Goal: Information Seeking & Learning: Check status

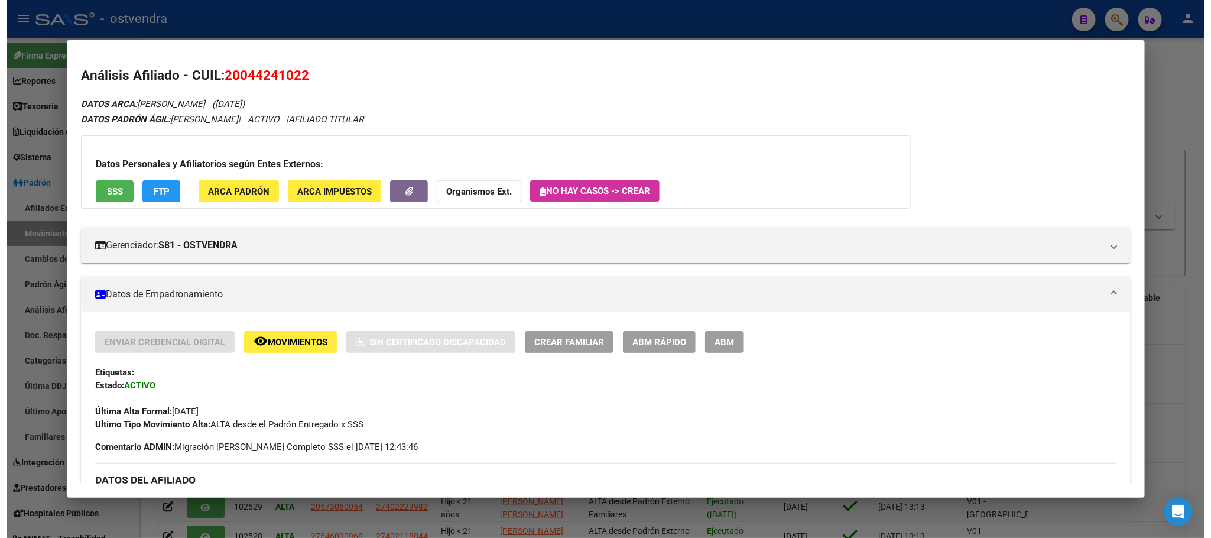
scroll to position [84, 0]
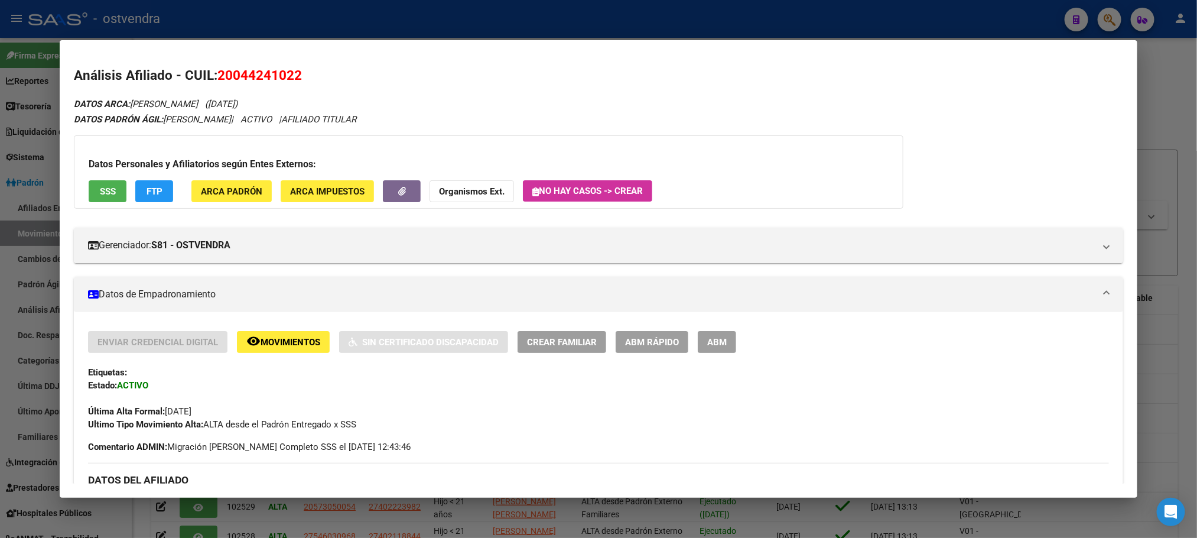
click at [378, 22] on div at bounding box center [598, 269] width 1197 height 538
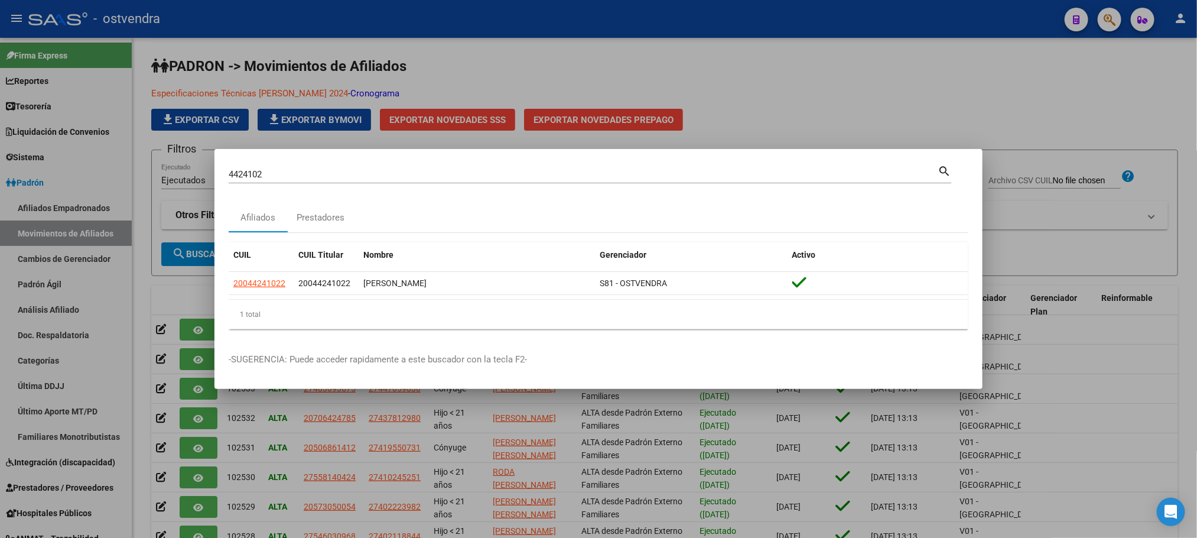
click at [378, 21] on div at bounding box center [598, 269] width 1197 height 538
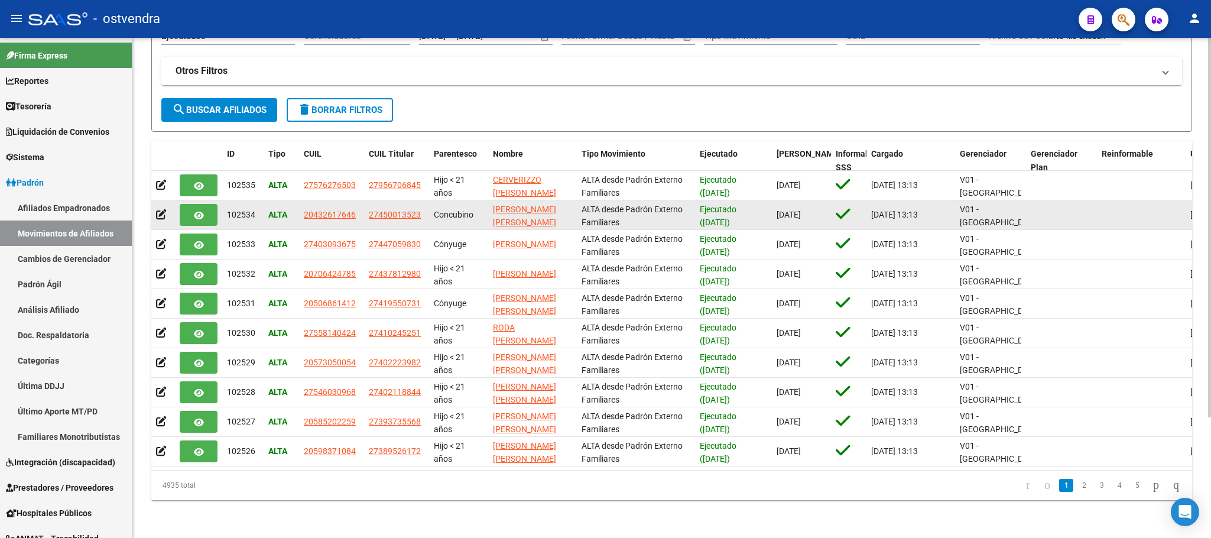
scroll to position [0, 0]
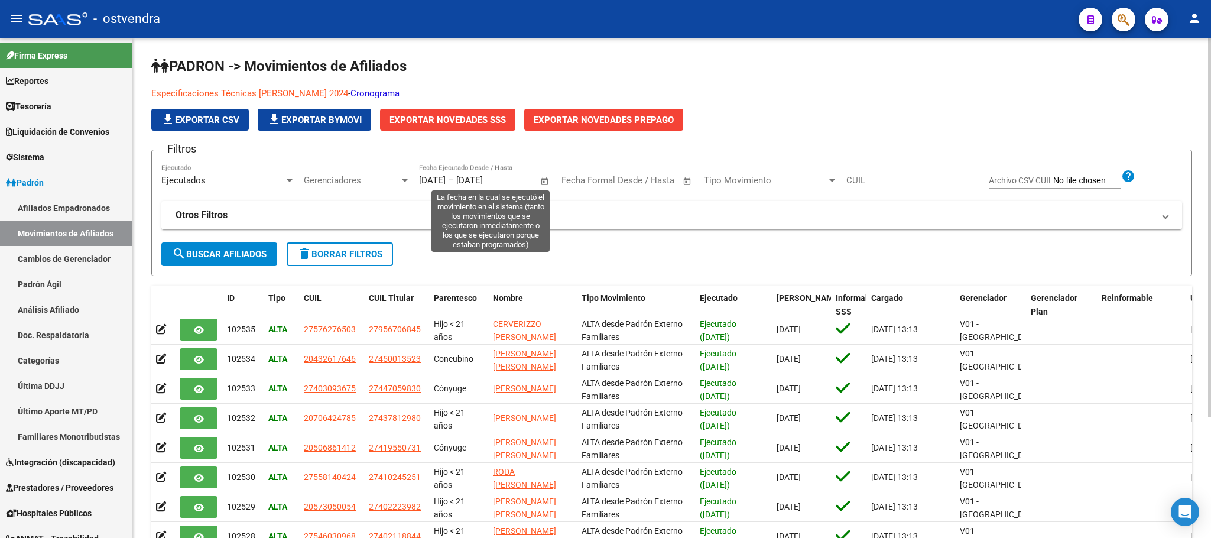
click at [546, 178] on span "Open calendar" at bounding box center [545, 181] width 28 height 28
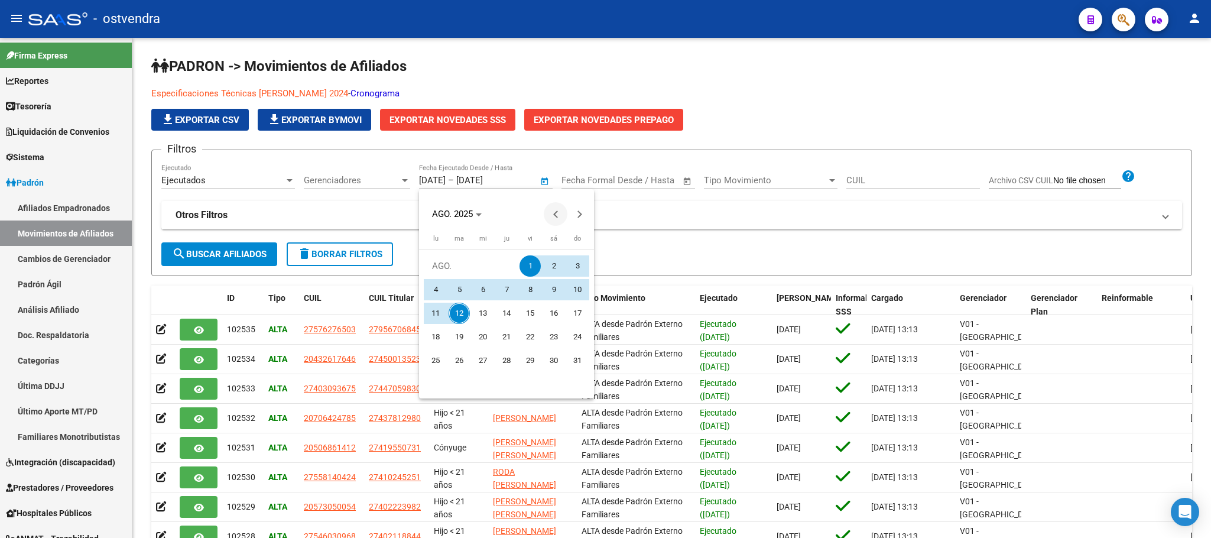
click at [550, 207] on span "Previous month" at bounding box center [556, 214] width 24 height 24
click at [453, 289] on span "1" at bounding box center [459, 289] width 21 height 21
type input "[DATE]"
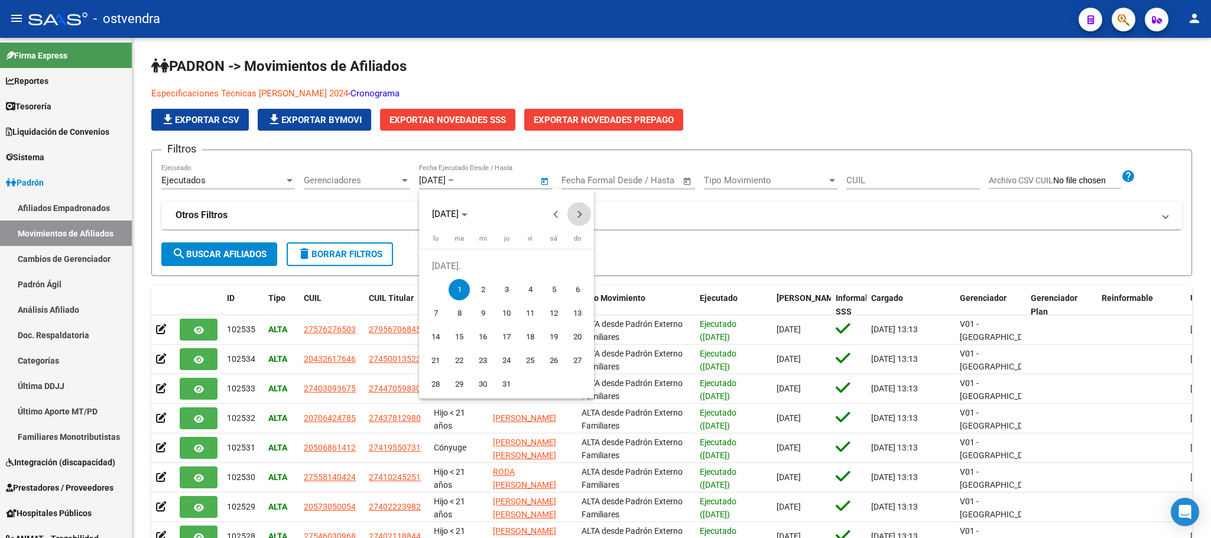
click at [574, 209] on span "Next month" at bounding box center [579, 214] width 24 height 24
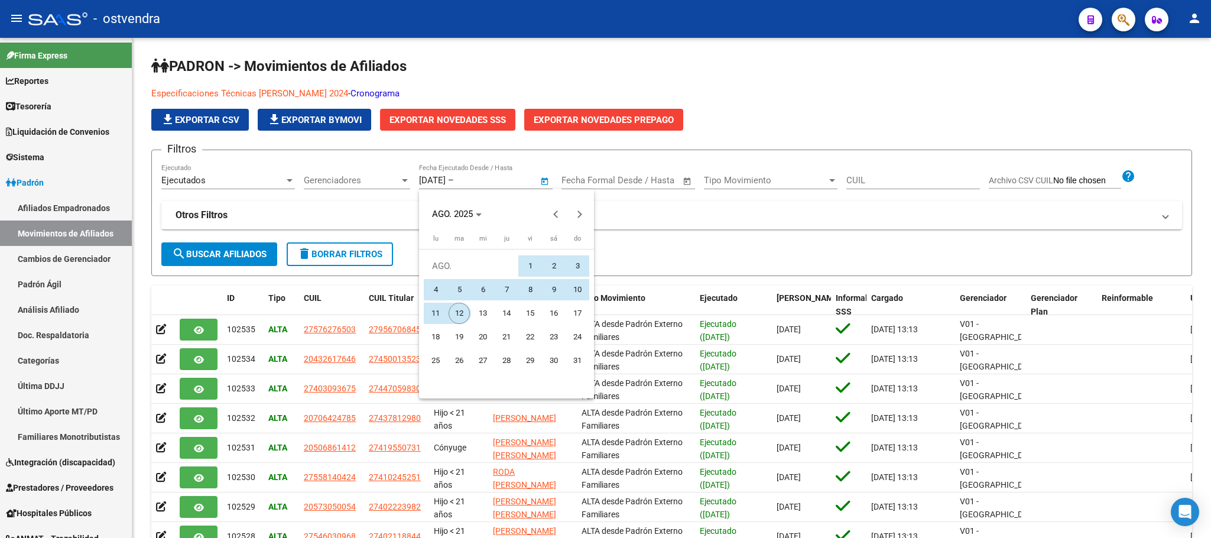
click at [454, 305] on span "12" at bounding box center [459, 313] width 21 height 21
type input "[DATE]"
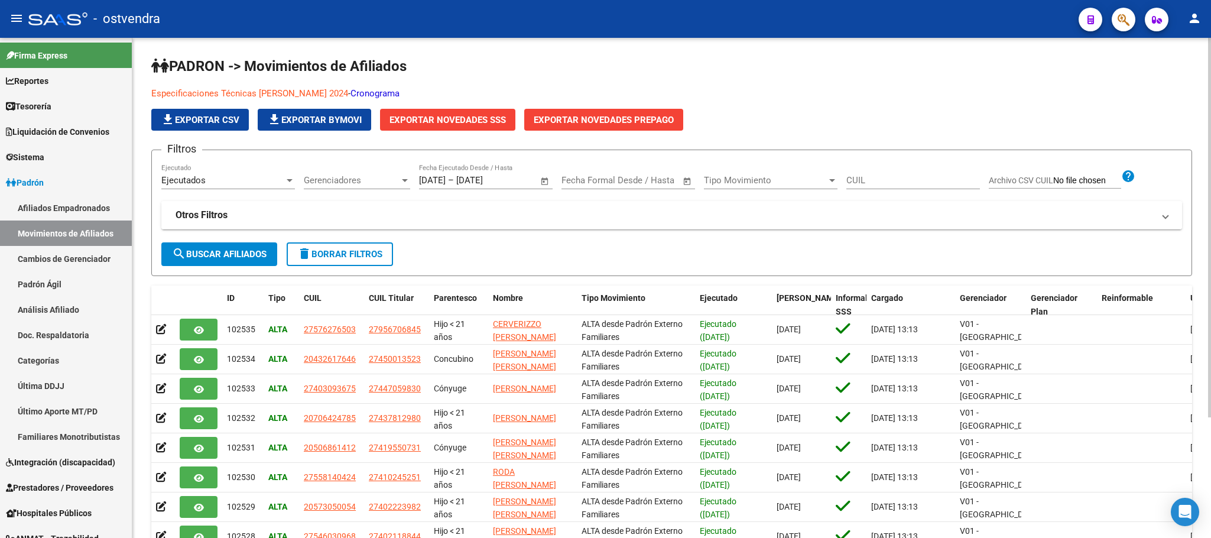
click at [554, 220] on mat-panel-title "Otros Filtros" at bounding box center [665, 215] width 978 height 13
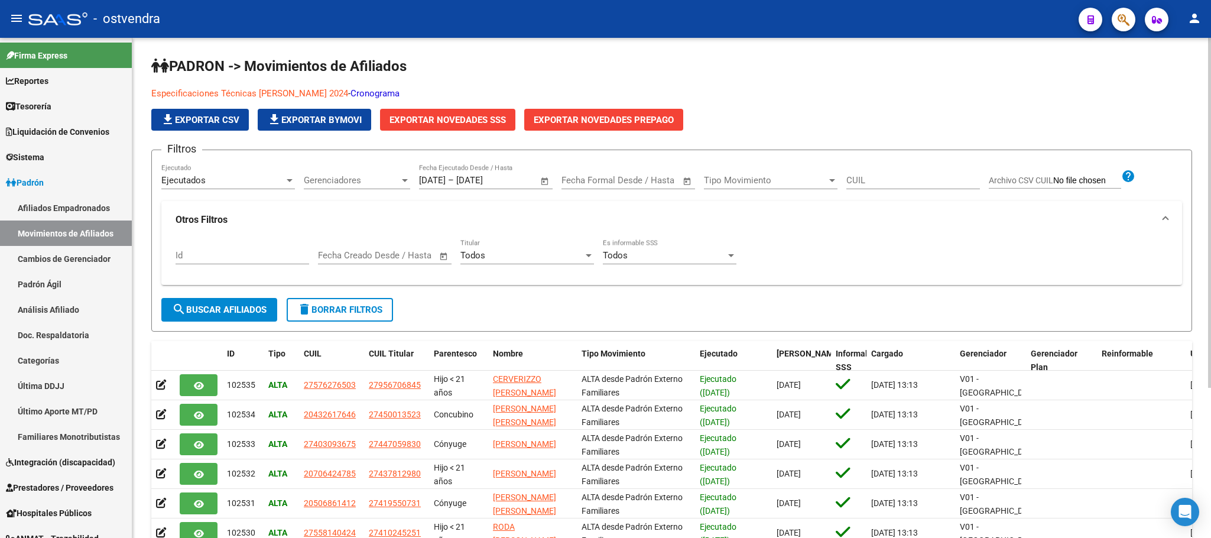
click at [640, 262] on div "Todos Es informable SSS" at bounding box center [670, 251] width 134 height 25
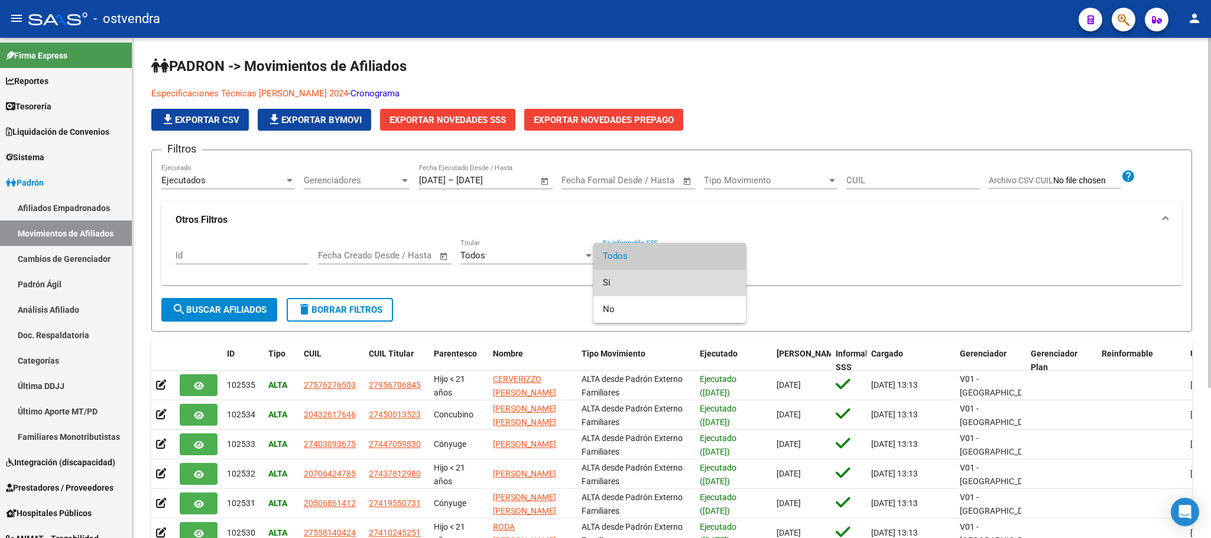
drag, startPoint x: 635, startPoint y: 283, endPoint x: 521, endPoint y: 285, distance: 114.1
click at [635, 283] on span "Si" at bounding box center [670, 283] width 134 height 27
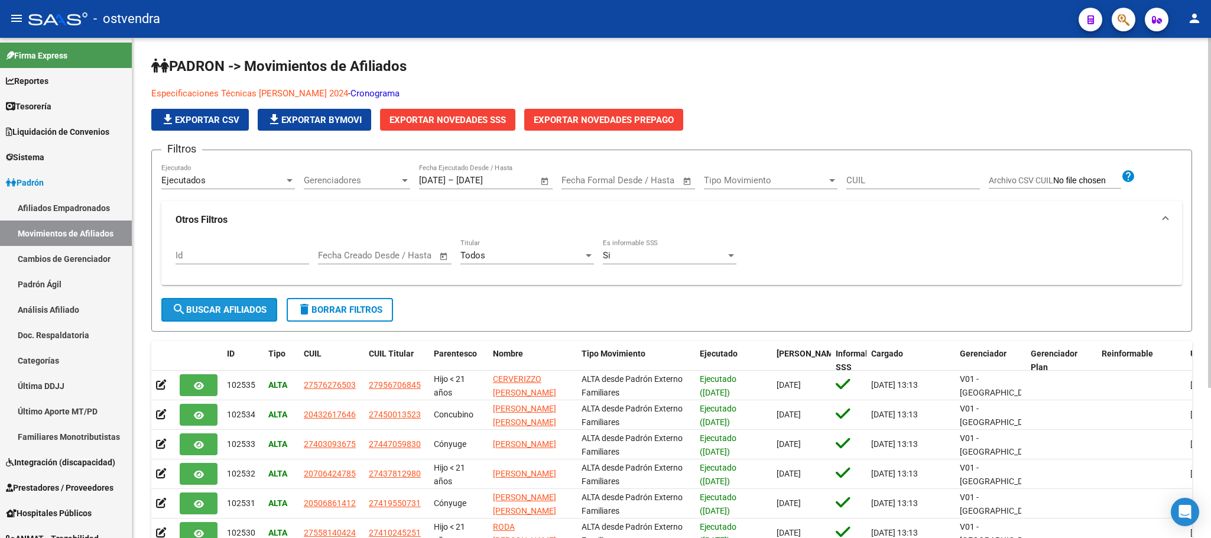
click at [261, 309] on span "search Buscar Afiliados" at bounding box center [219, 309] width 95 height 11
click at [352, 181] on span "Gerenciadores" at bounding box center [352, 180] width 96 height 11
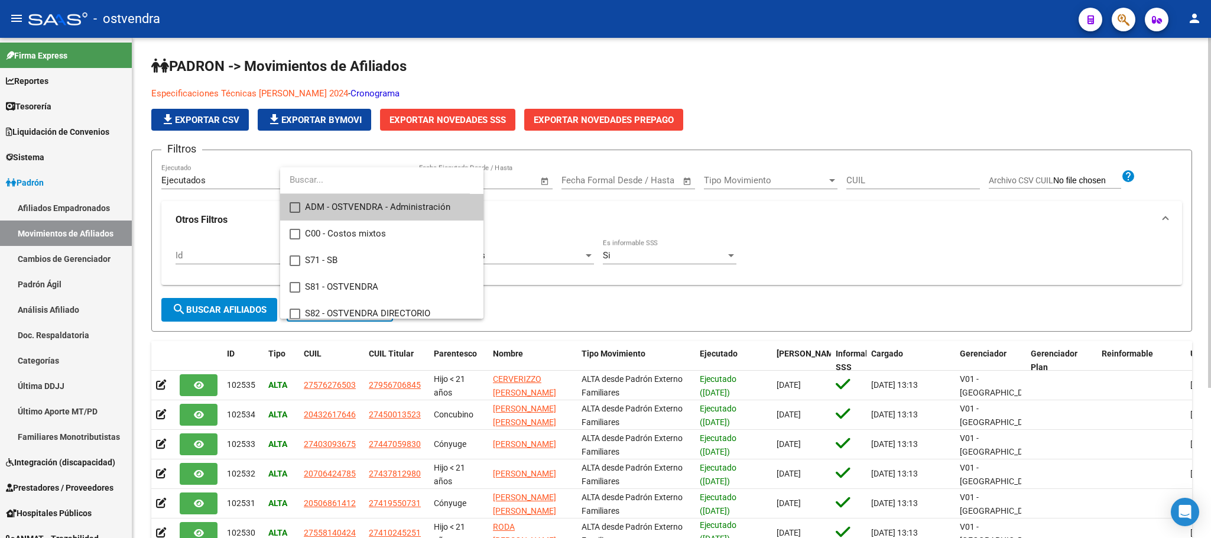
click at [352, 181] on input "dropdown search" at bounding box center [375, 180] width 190 height 27
click at [677, 250] on div at bounding box center [605, 269] width 1211 height 538
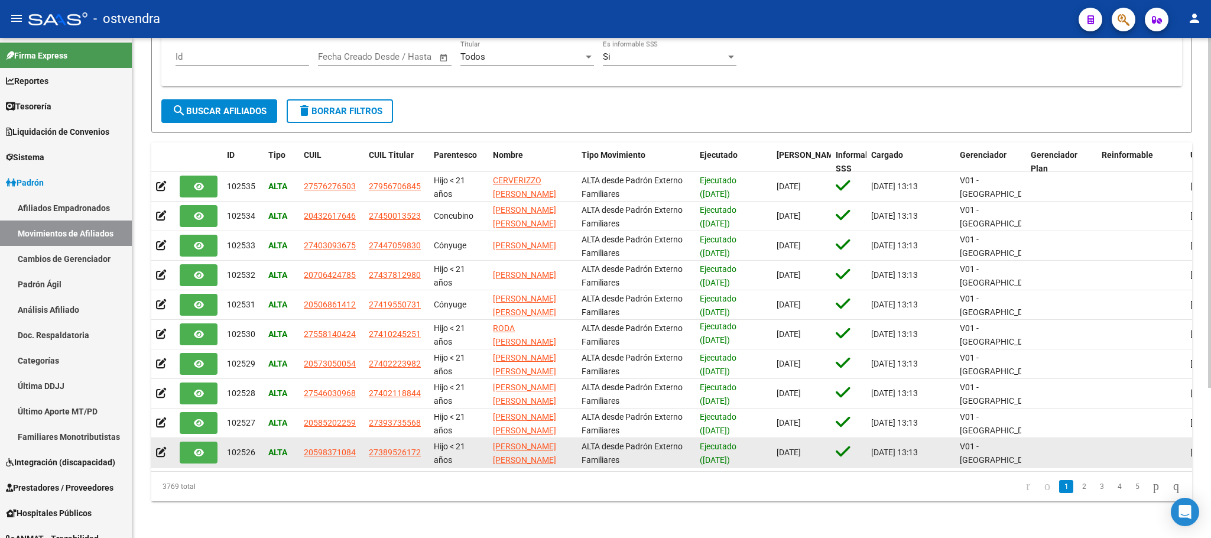
scroll to position [213, 0]
